Goal: Submit feedback/report problem

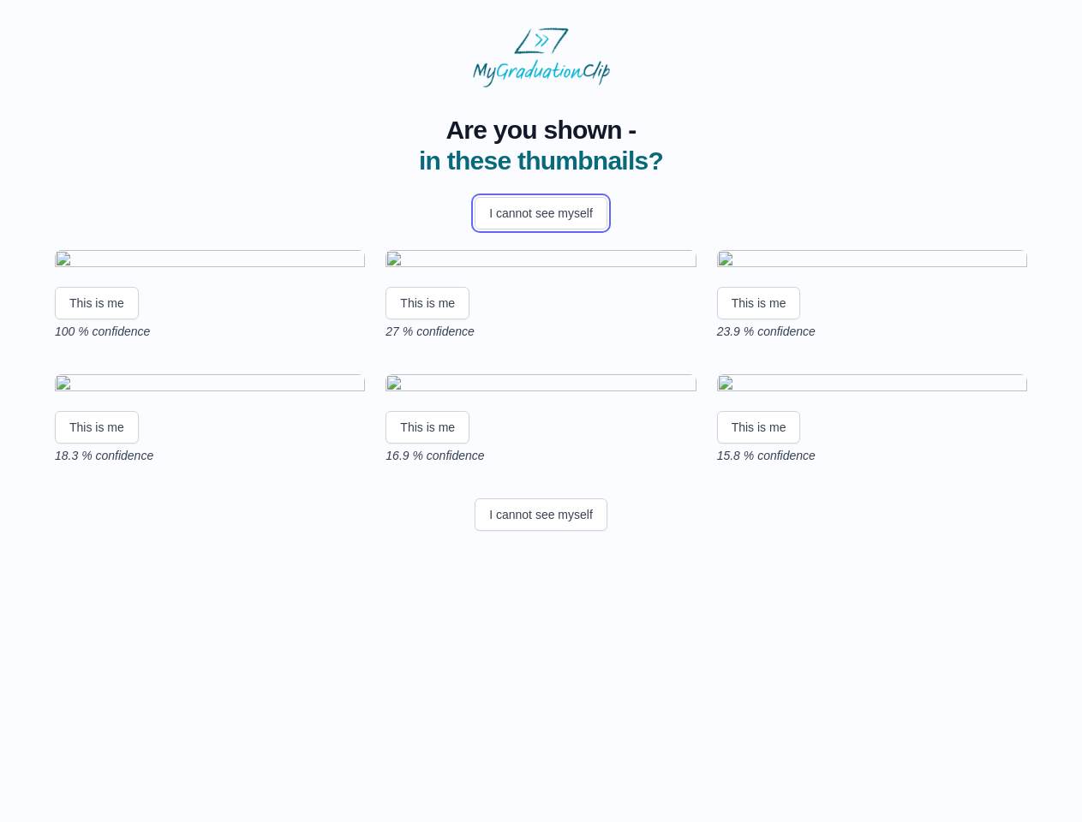
click at [541, 213] on button "I cannot see myself" at bounding box center [541, 213] width 133 height 33
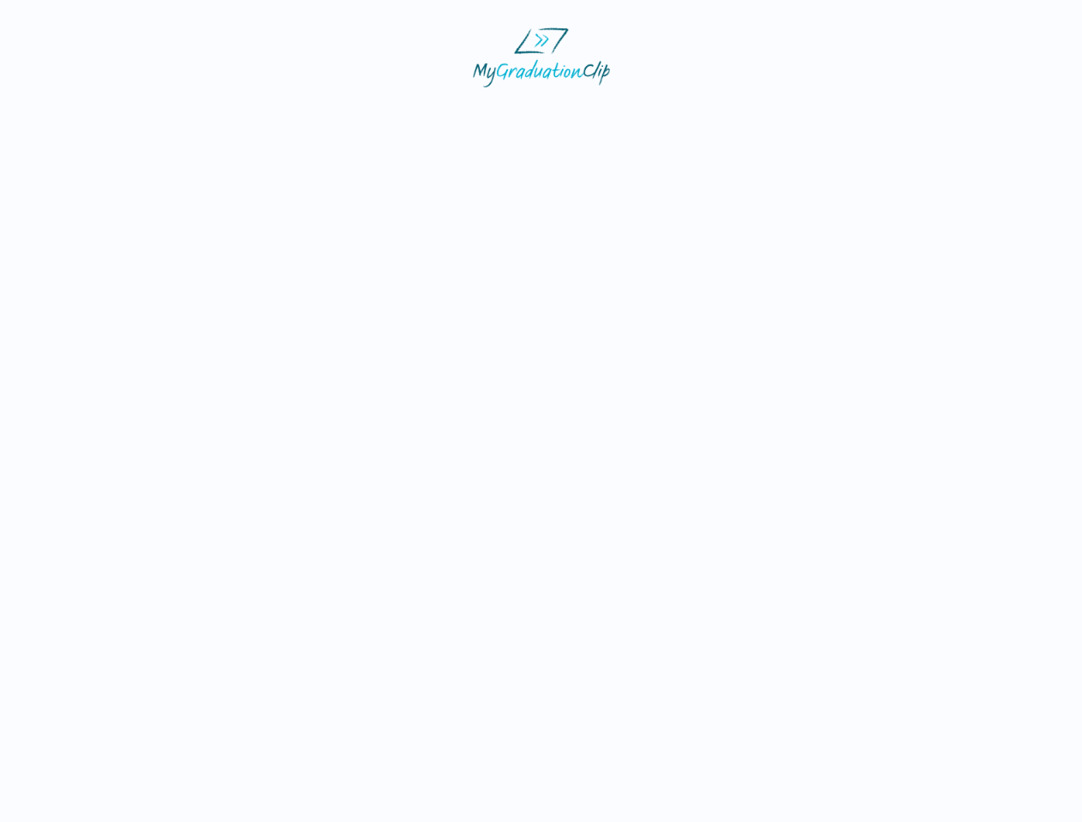
click at [97, 115] on html at bounding box center [541, 57] width 1082 height 115
click at [430, 115] on html at bounding box center [541, 57] width 1082 height 115
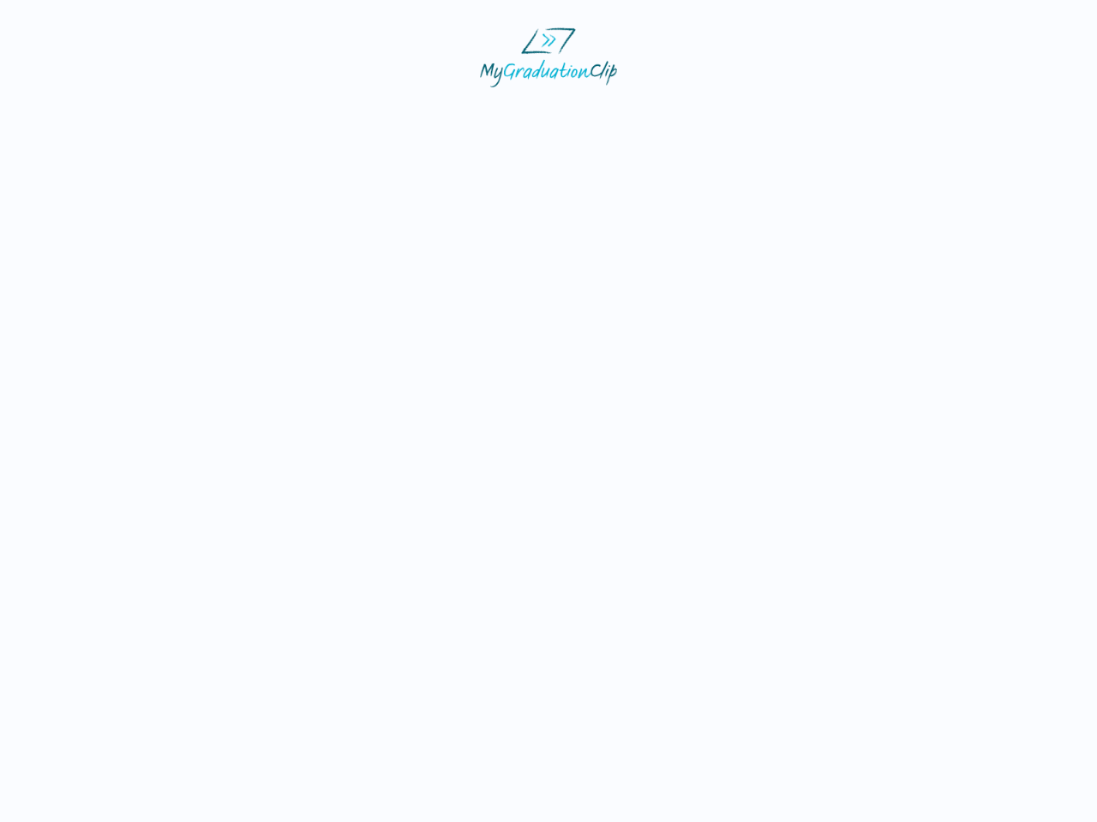
click at [763, 115] on html at bounding box center [548, 57] width 1097 height 115
click at [97, 115] on html at bounding box center [548, 57] width 1097 height 115
click at [430, 115] on html at bounding box center [548, 57] width 1097 height 115
click at [763, 115] on html at bounding box center [548, 57] width 1097 height 115
click at [541, 115] on html at bounding box center [548, 57] width 1097 height 115
